Goal: Transaction & Acquisition: Subscribe to service/newsletter

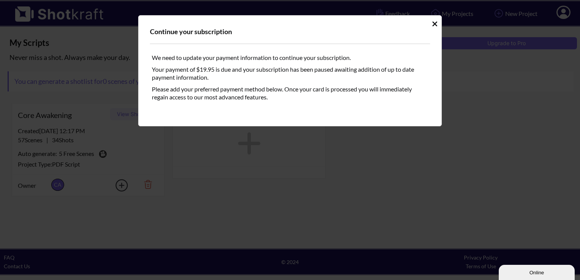
click at [434, 25] on icon "Idle Modal" at bounding box center [435, 24] width 6 height 8
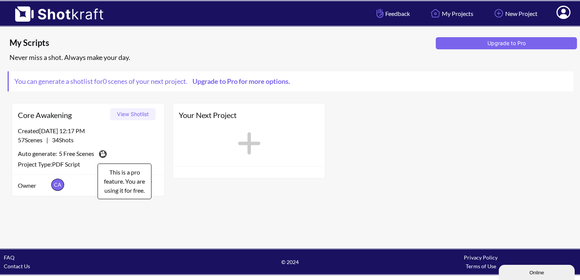
click at [105, 152] on img at bounding box center [102, 153] width 11 height 11
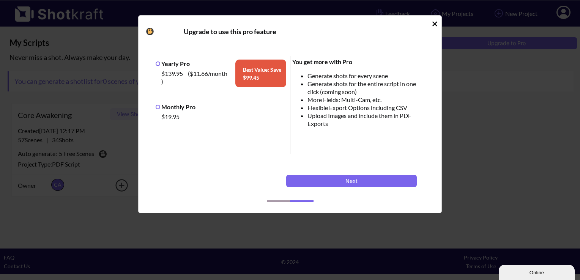
click at [434, 24] on icon "Idle Modal" at bounding box center [434, 23] width 5 height 5
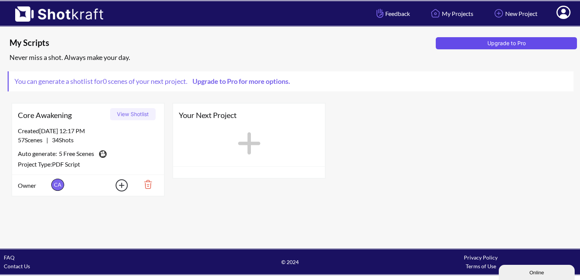
click at [499, 47] on button "Upgrade to Pro" at bounding box center [506, 43] width 141 height 12
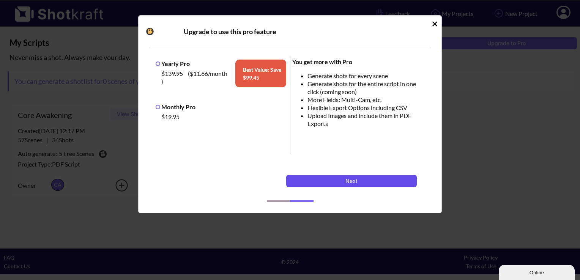
click at [355, 180] on button "Next" at bounding box center [351, 181] width 131 height 12
click at [175, 106] on label "Monthly Pro" at bounding box center [176, 106] width 40 height 7
click at [318, 177] on button "Next" at bounding box center [351, 181] width 131 height 12
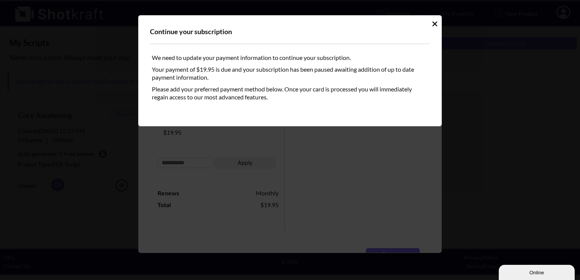
click at [434, 24] on icon "Idle Modal" at bounding box center [435, 24] width 6 height 8
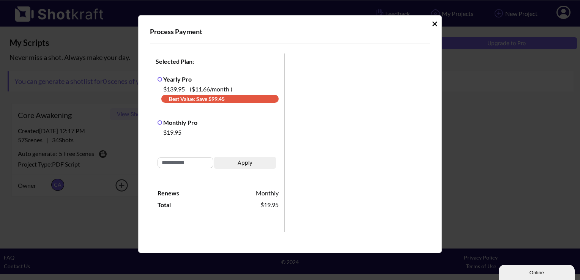
scroll to position [142, 0]
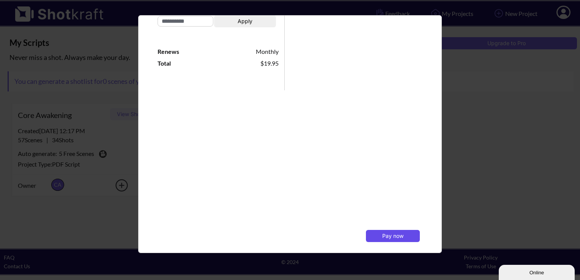
click at [376, 239] on button "Pay now" at bounding box center [393, 236] width 54 height 12
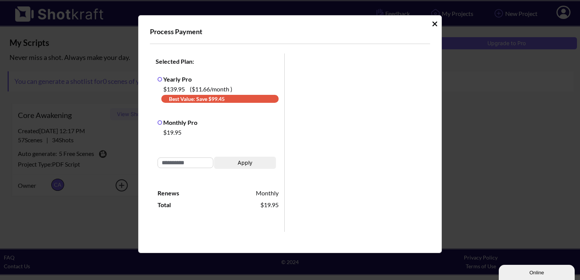
scroll to position [193, 0]
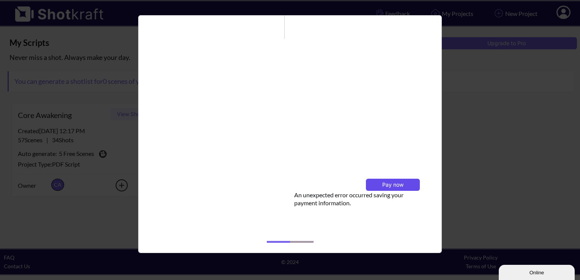
click at [384, 184] on span "Pay now" at bounding box center [392, 184] width 21 height 6
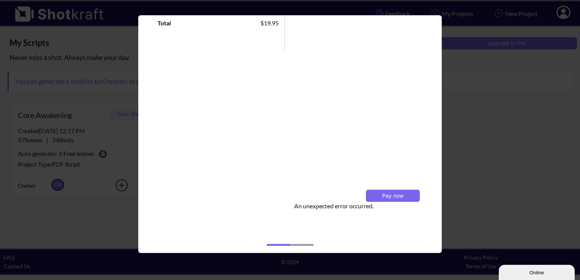
scroll to position [185, 0]
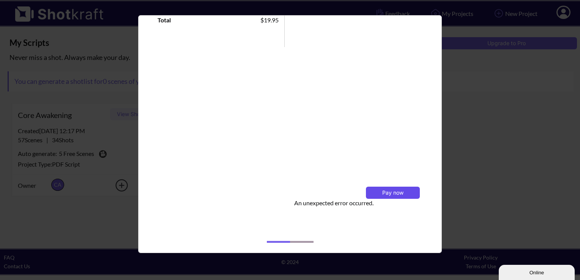
click at [385, 195] on button "Pay now" at bounding box center [393, 193] width 54 height 12
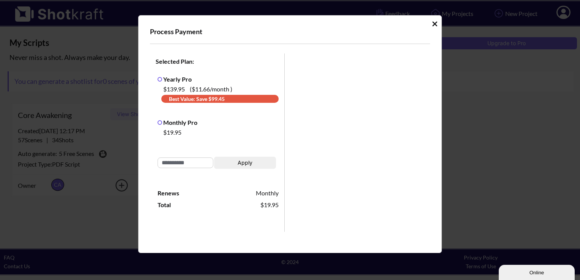
click at [432, 22] on icon "Idle Modal" at bounding box center [434, 23] width 5 height 5
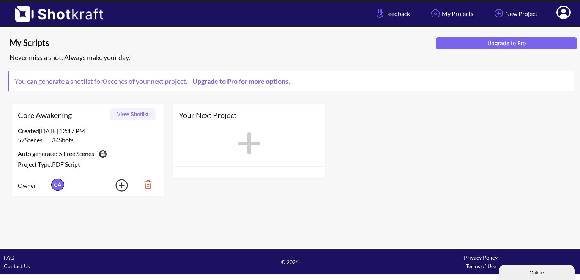
click at [562, 16] on icon at bounding box center [563, 13] width 8 height 9
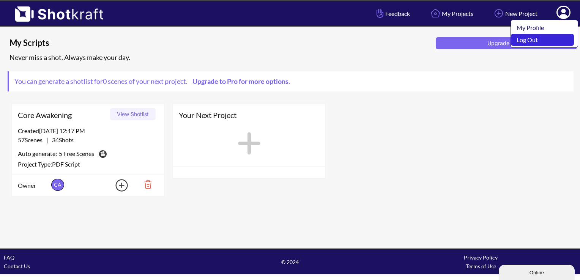
click at [547, 41] on link "Log Out" at bounding box center [542, 40] width 63 height 12
